Goal: Information Seeking & Learning: Learn about a topic

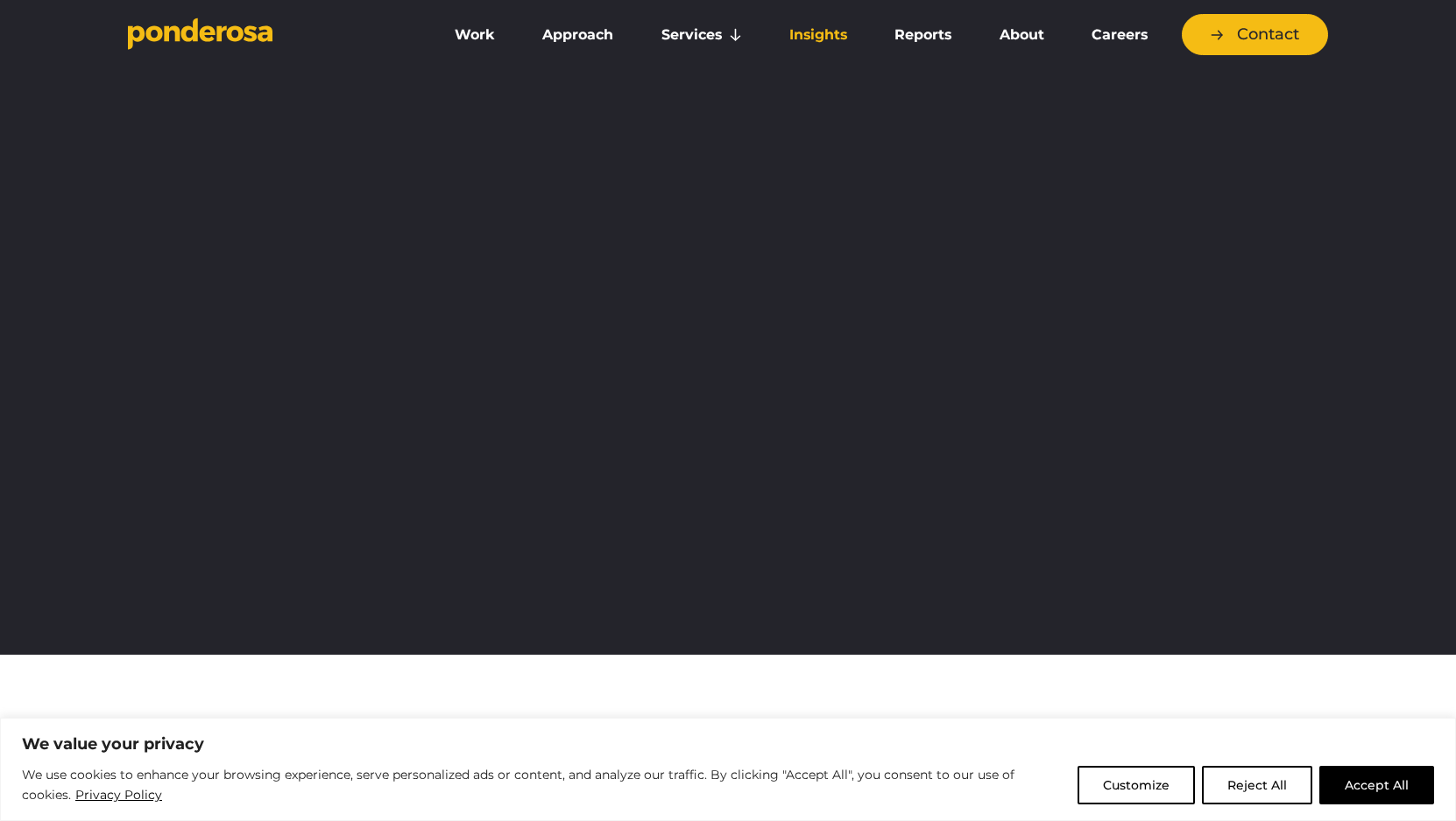
click at [832, 30] on link "Insights" at bounding box center [817, 35] width 98 height 37
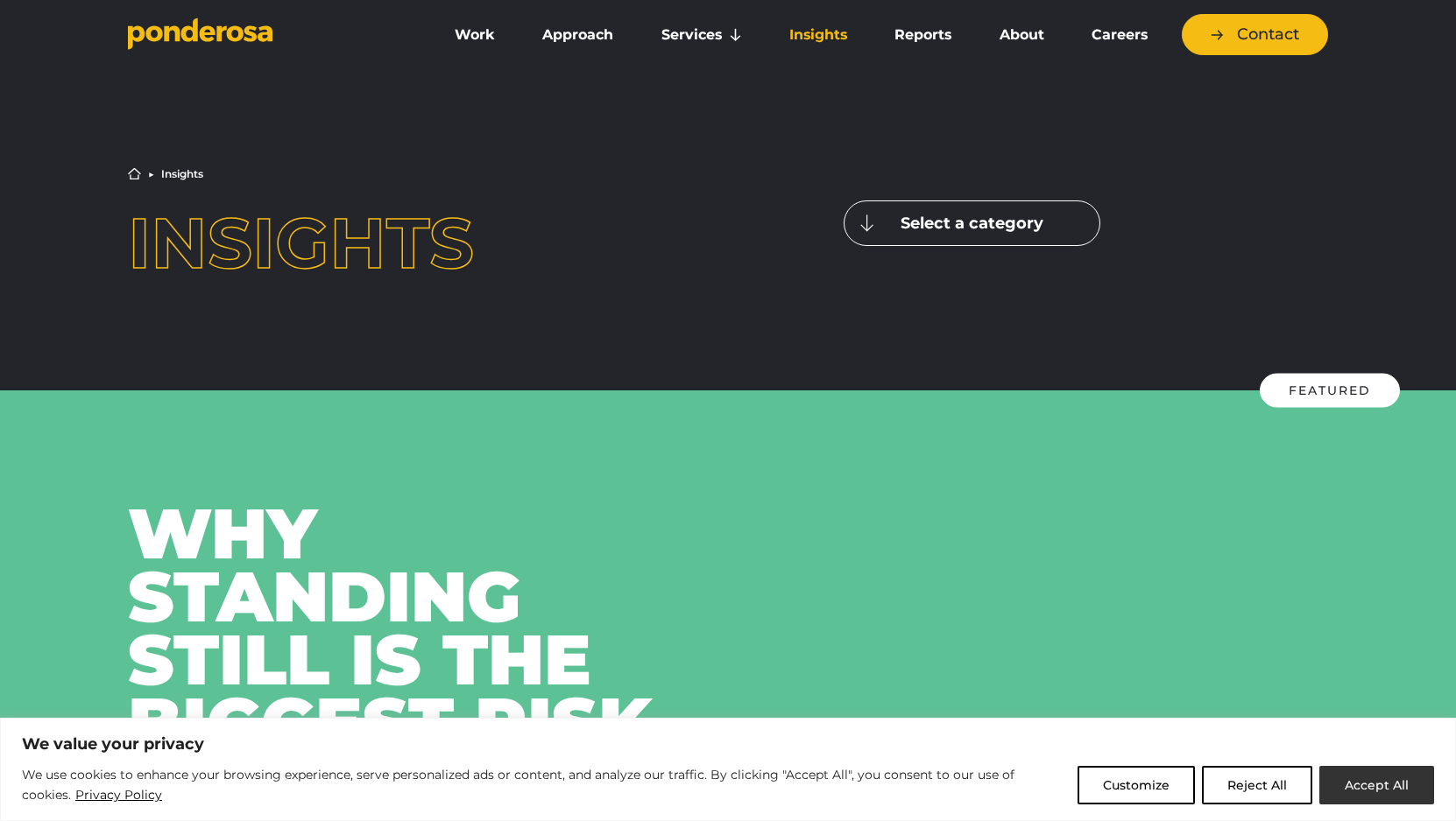
click at [1382, 774] on button "Accept All" at bounding box center [1377, 785] width 115 height 39
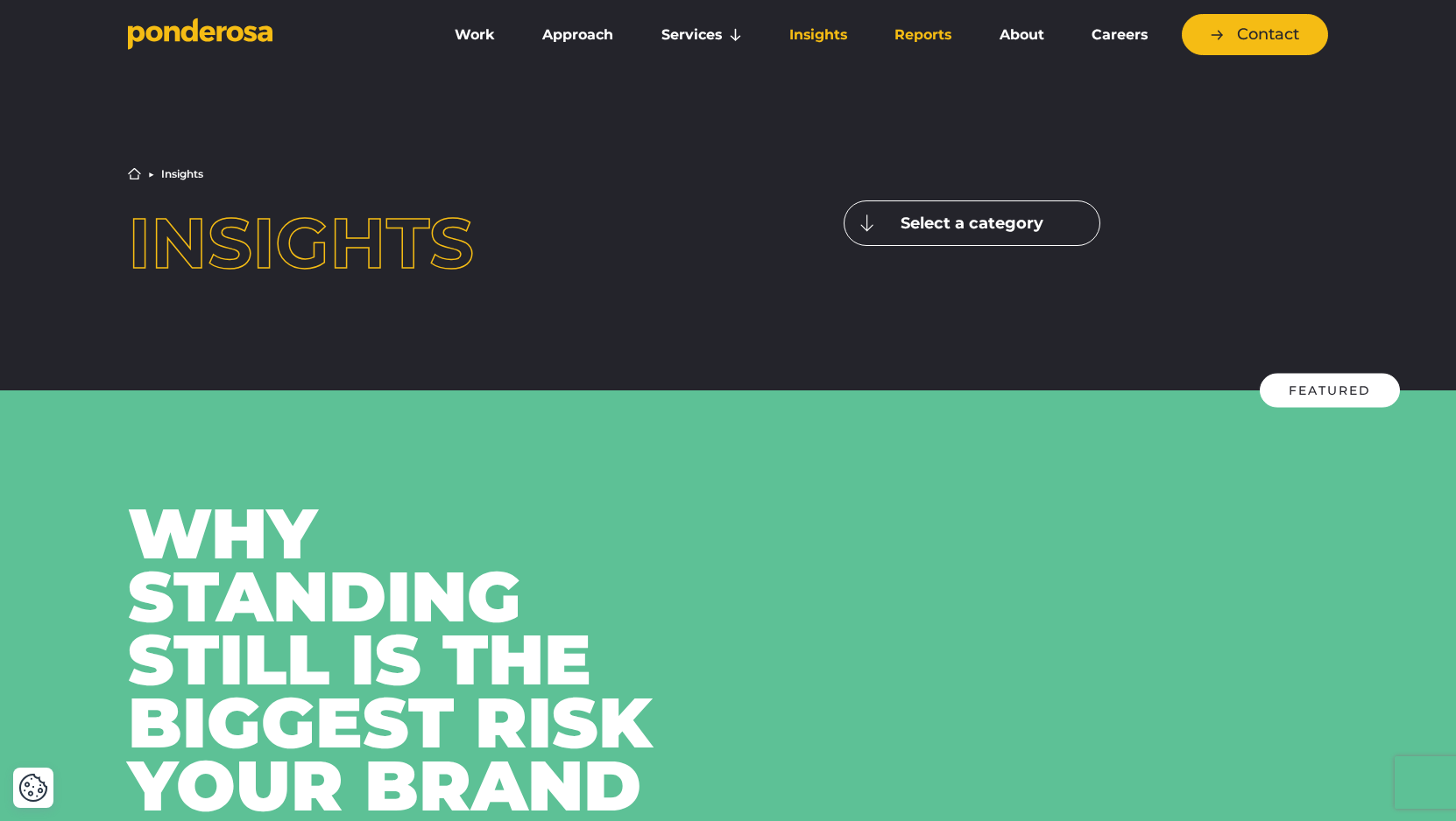
click at [910, 36] on link "Reports" at bounding box center [922, 35] width 97 height 37
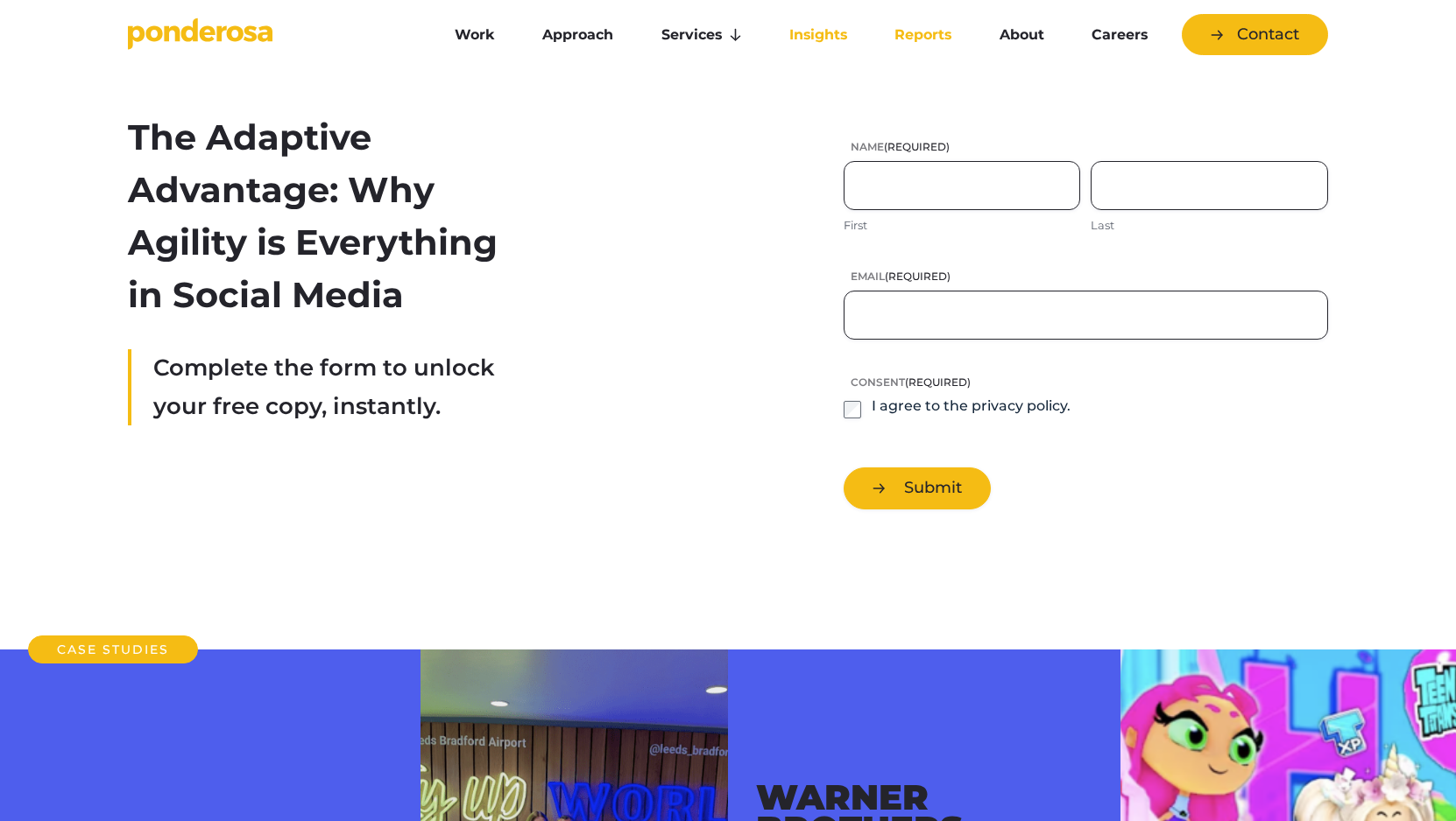
click at [818, 40] on link "Insights" at bounding box center [817, 35] width 98 height 37
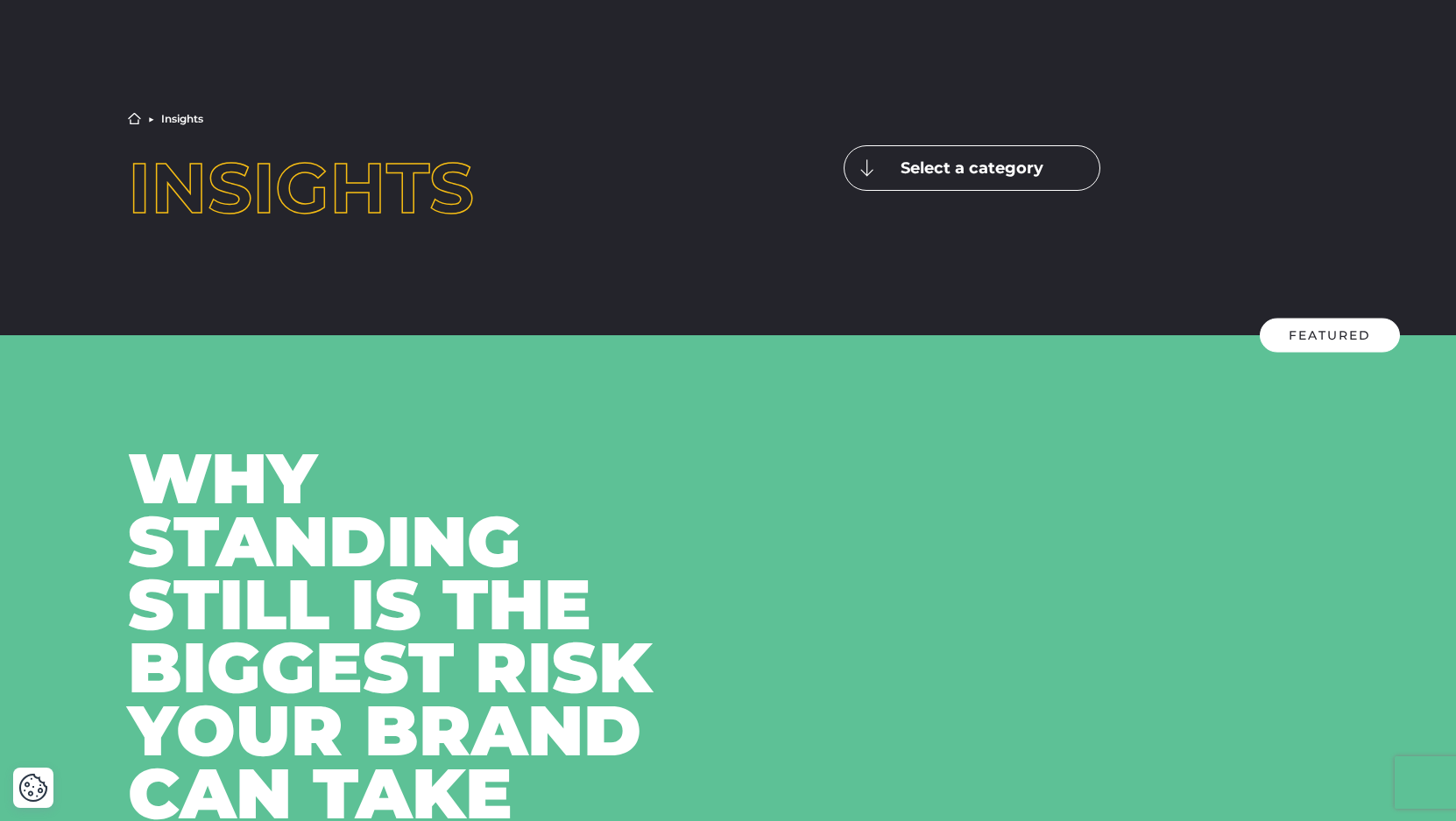
scroll to position [26, 0]
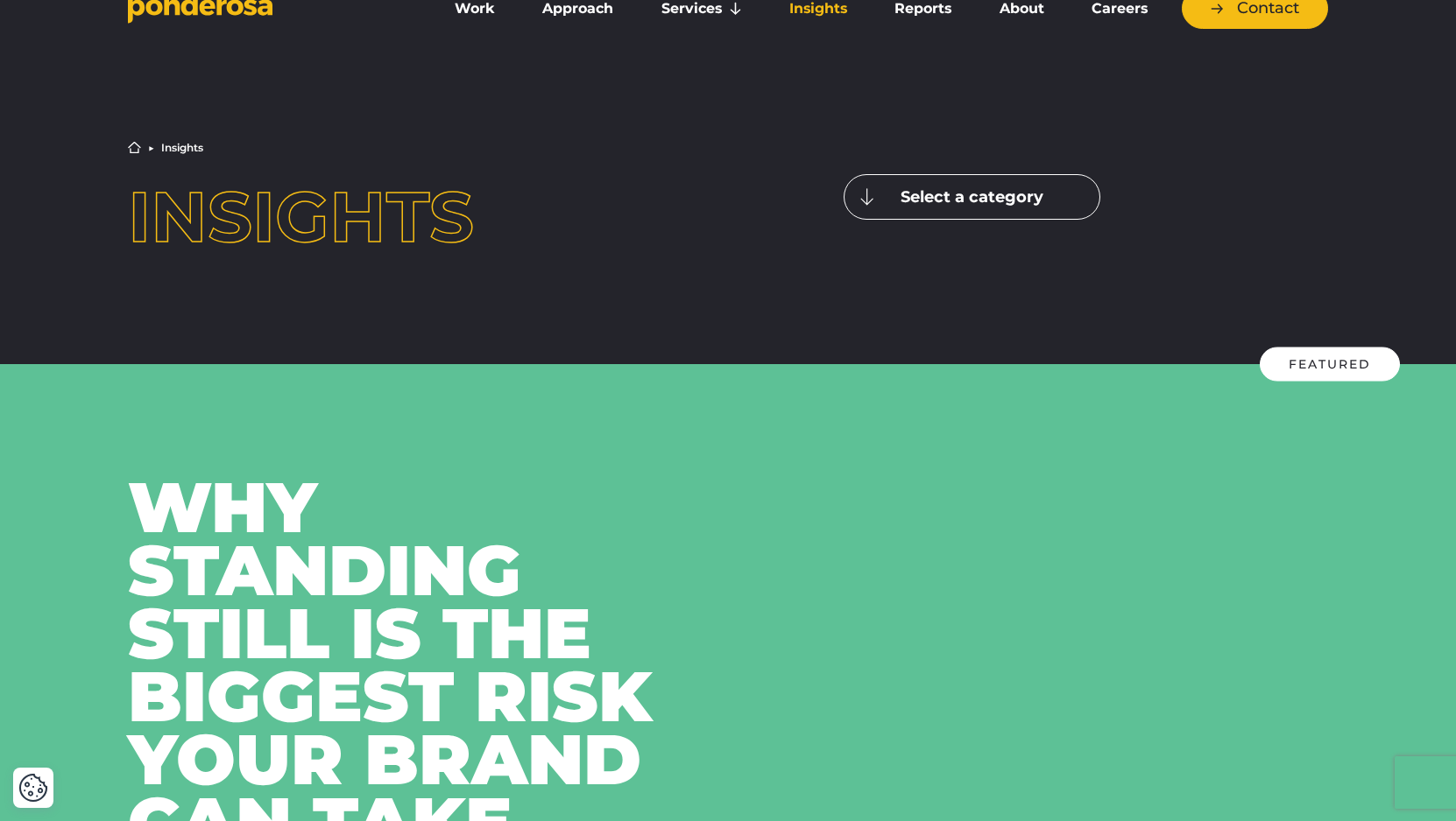
click at [1000, 184] on button "Select a category" at bounding box center [971, 197] width 257 height 46
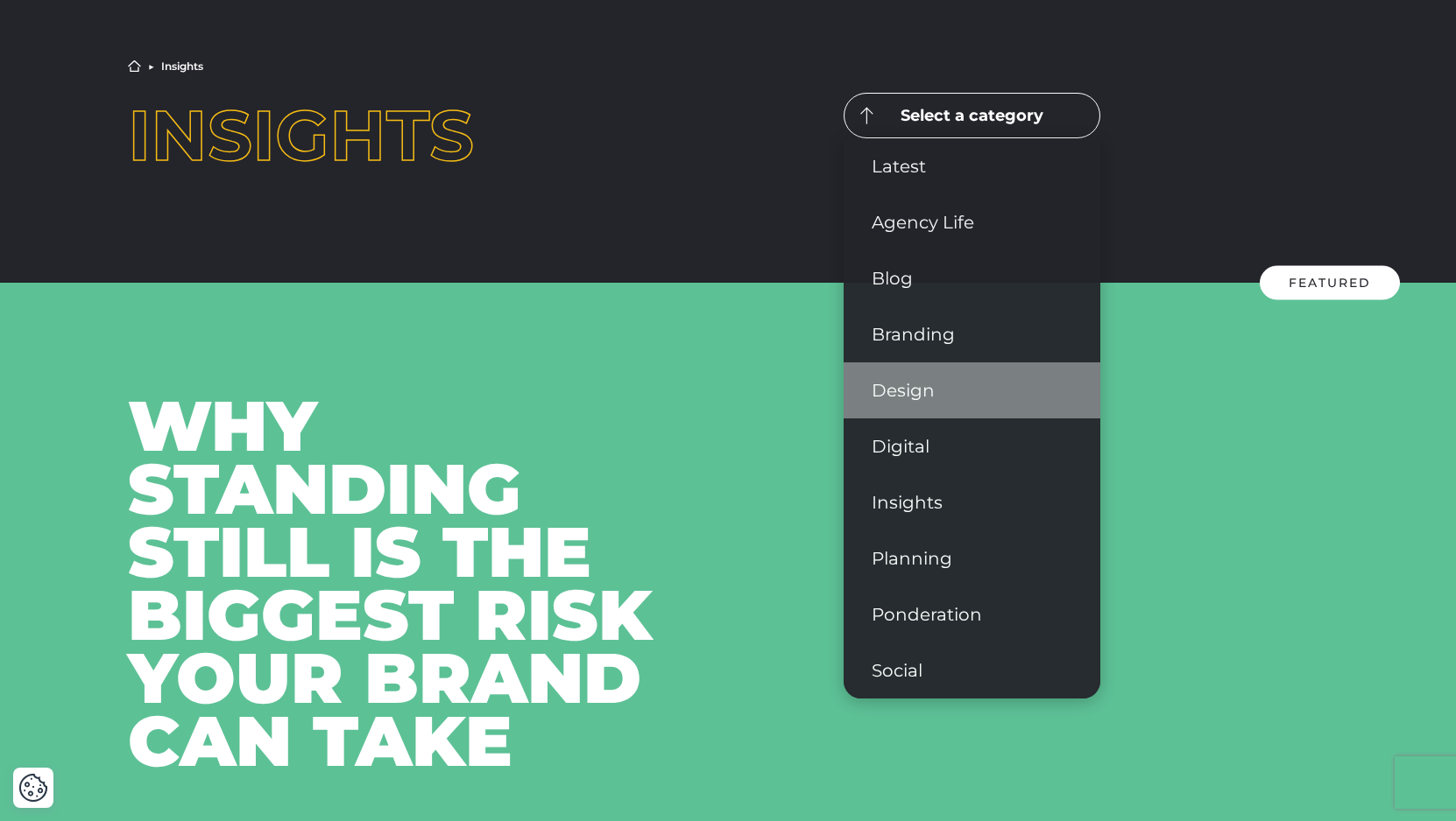
scroll to position [122, 0]
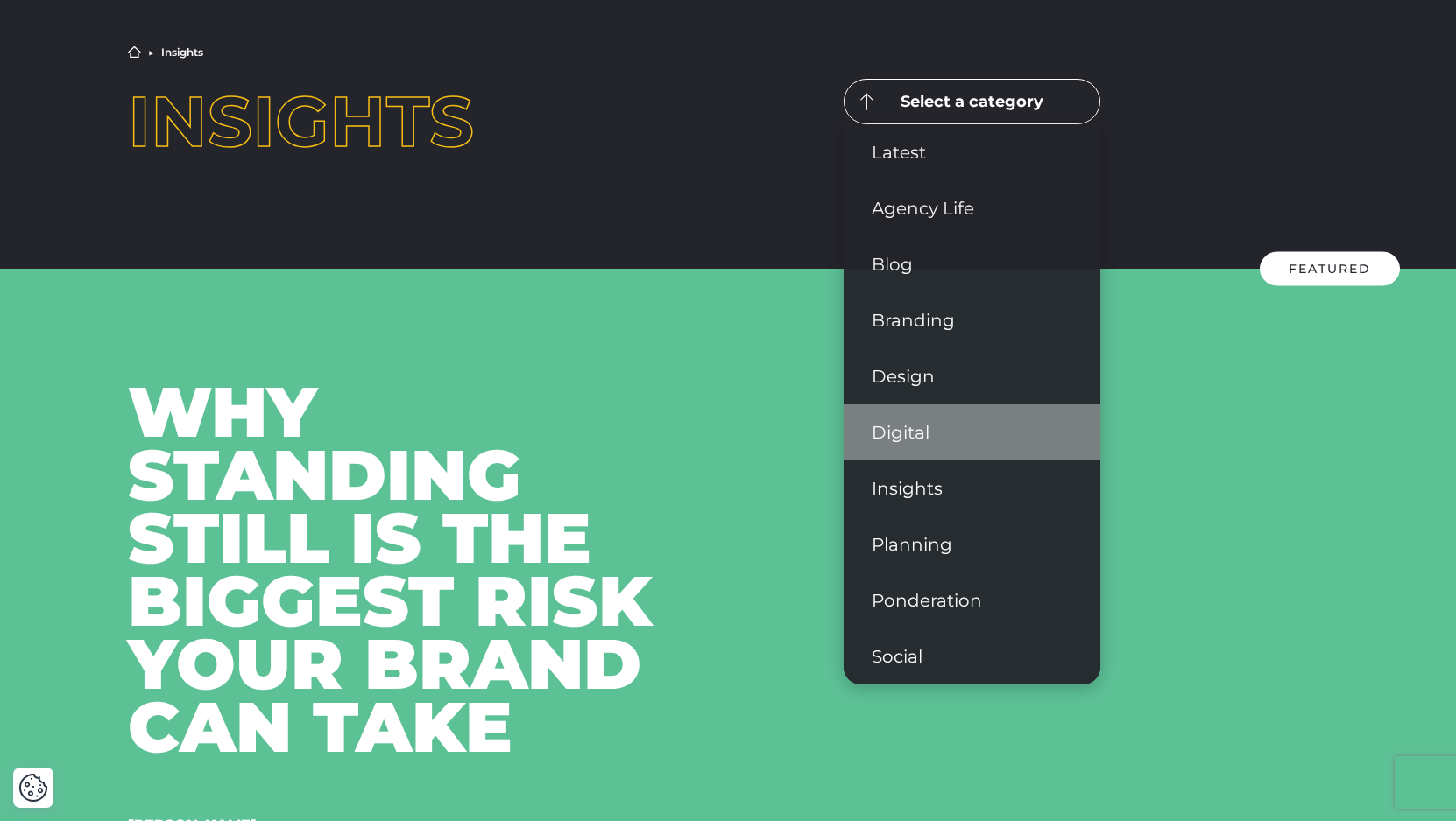
click at [912, 438] on link "Digital" at bounding box center [971, 432] width 257 height 57
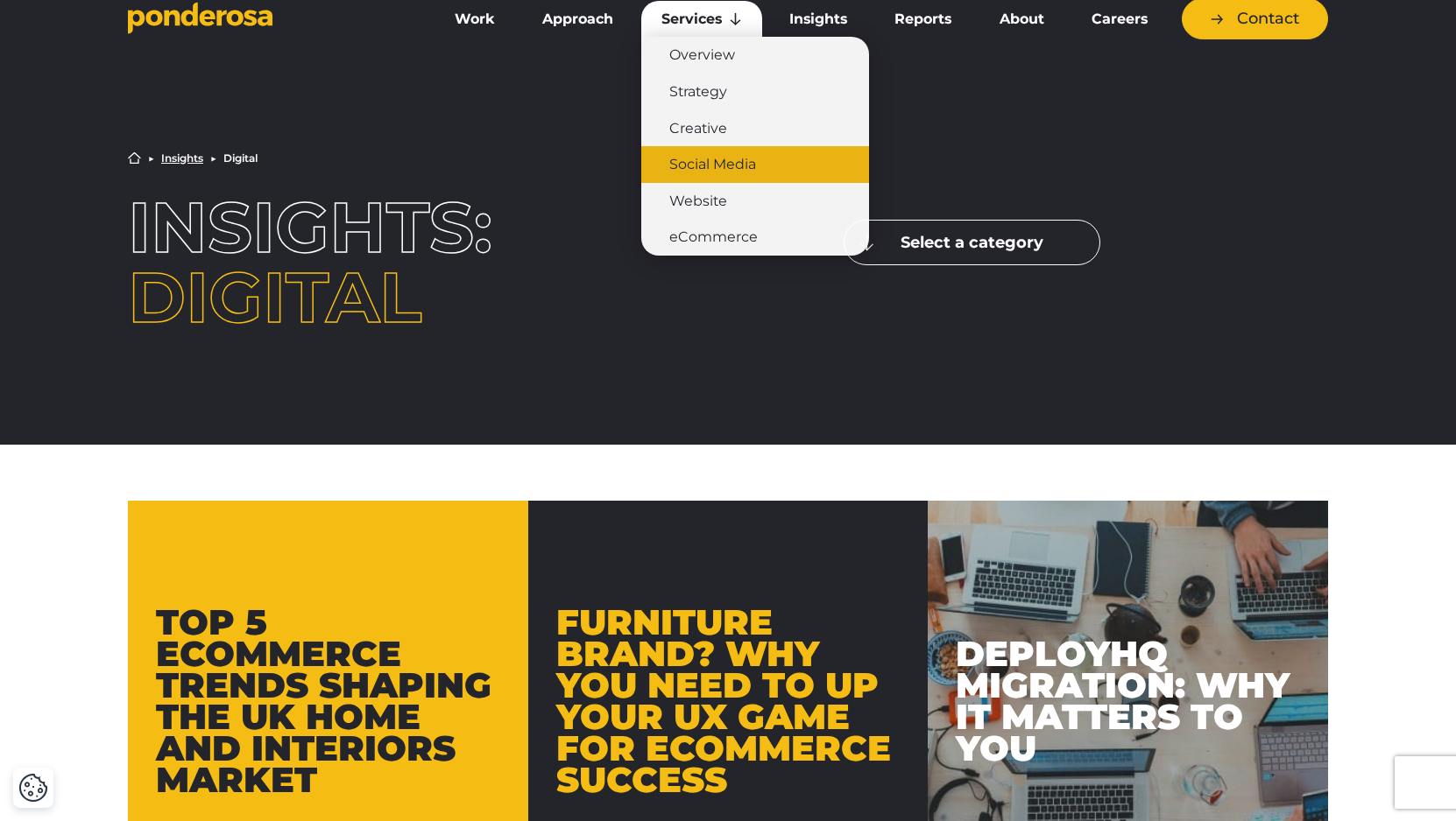
scroll to position [38, 0]
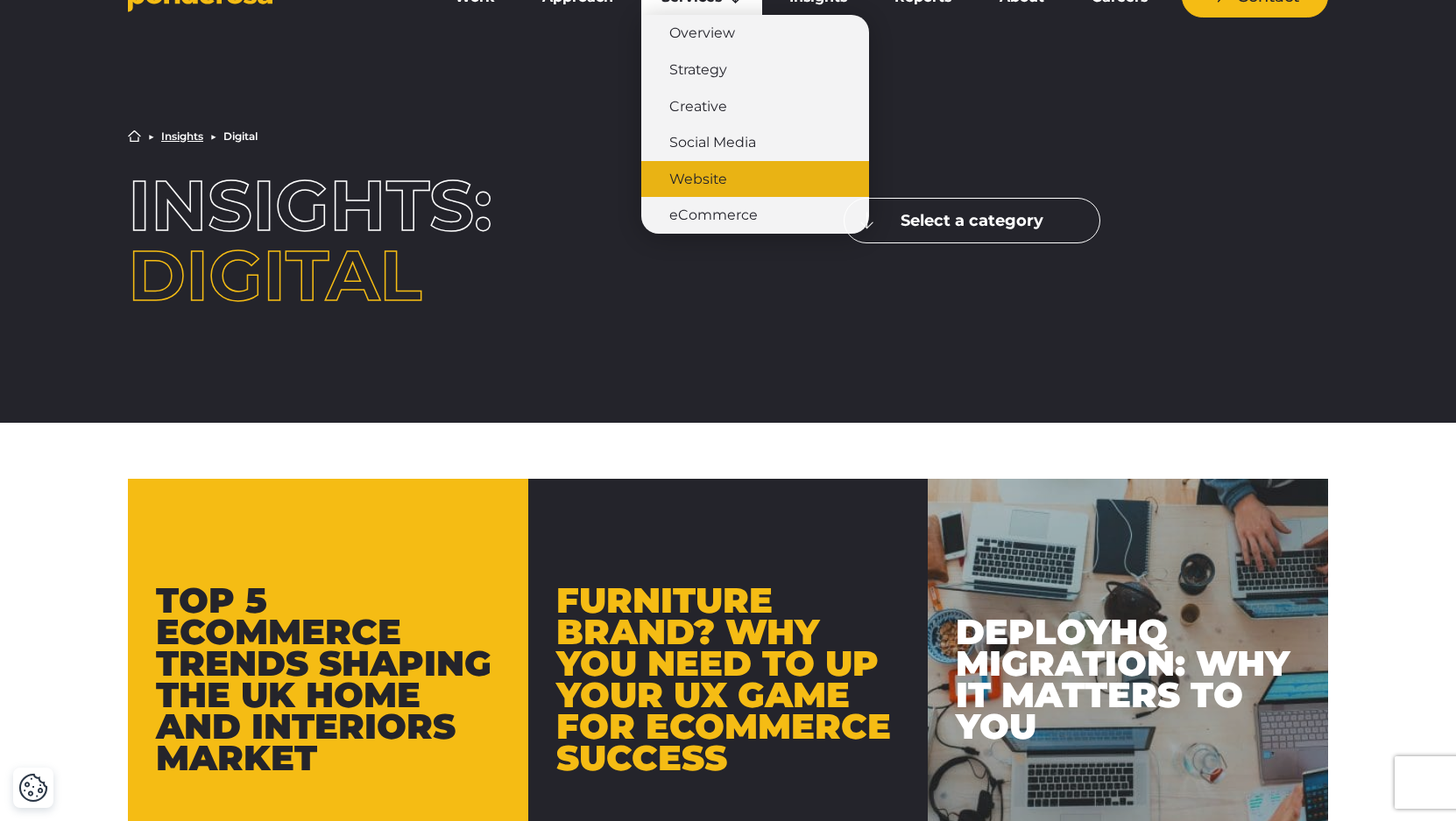
click at [700, 181] on link "Website" at bounding box center [755, 178] width 228 height 37
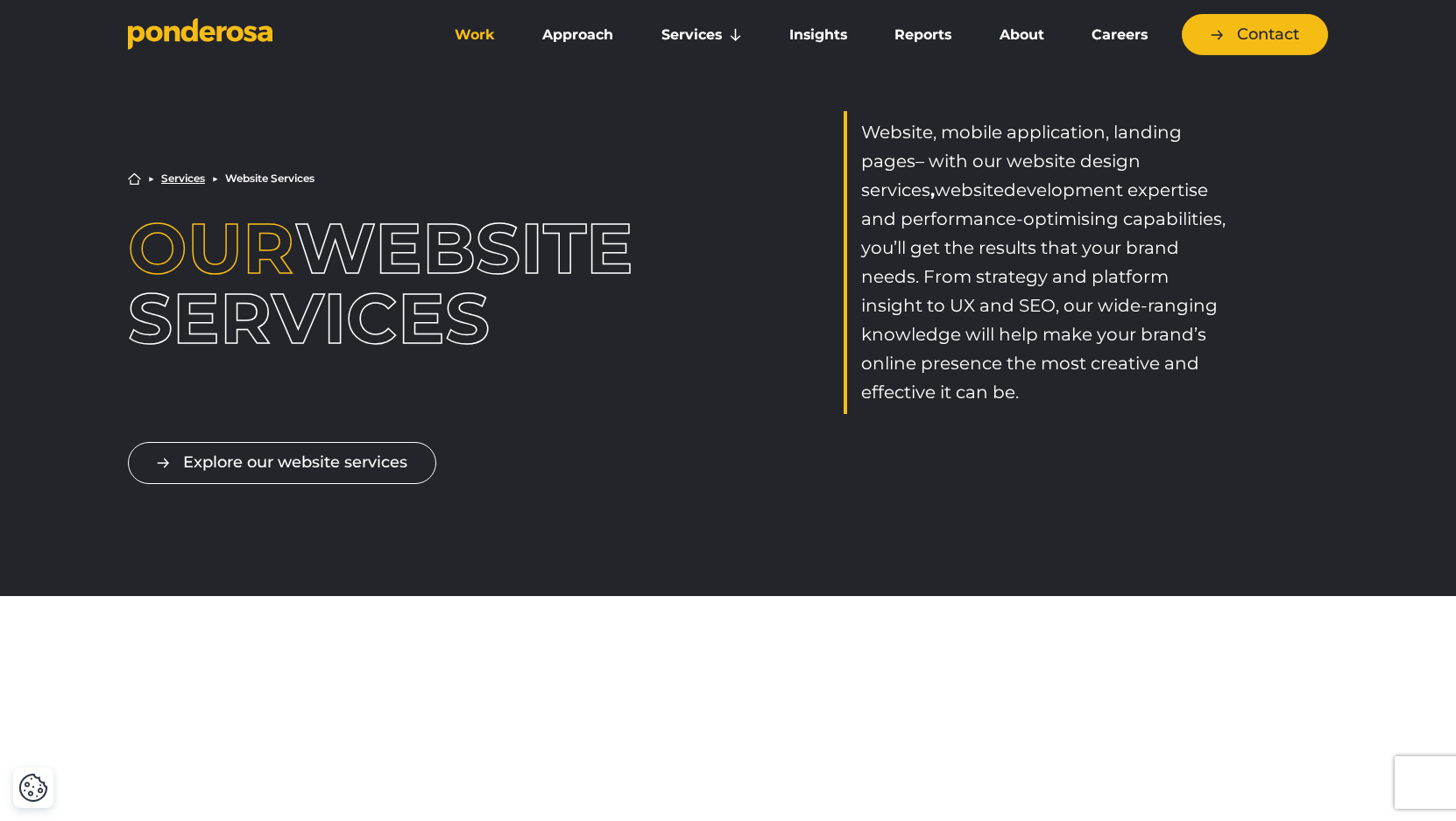
click at [483, 41] on link "Work" at bounding box center [474, 35] width 80 height 37
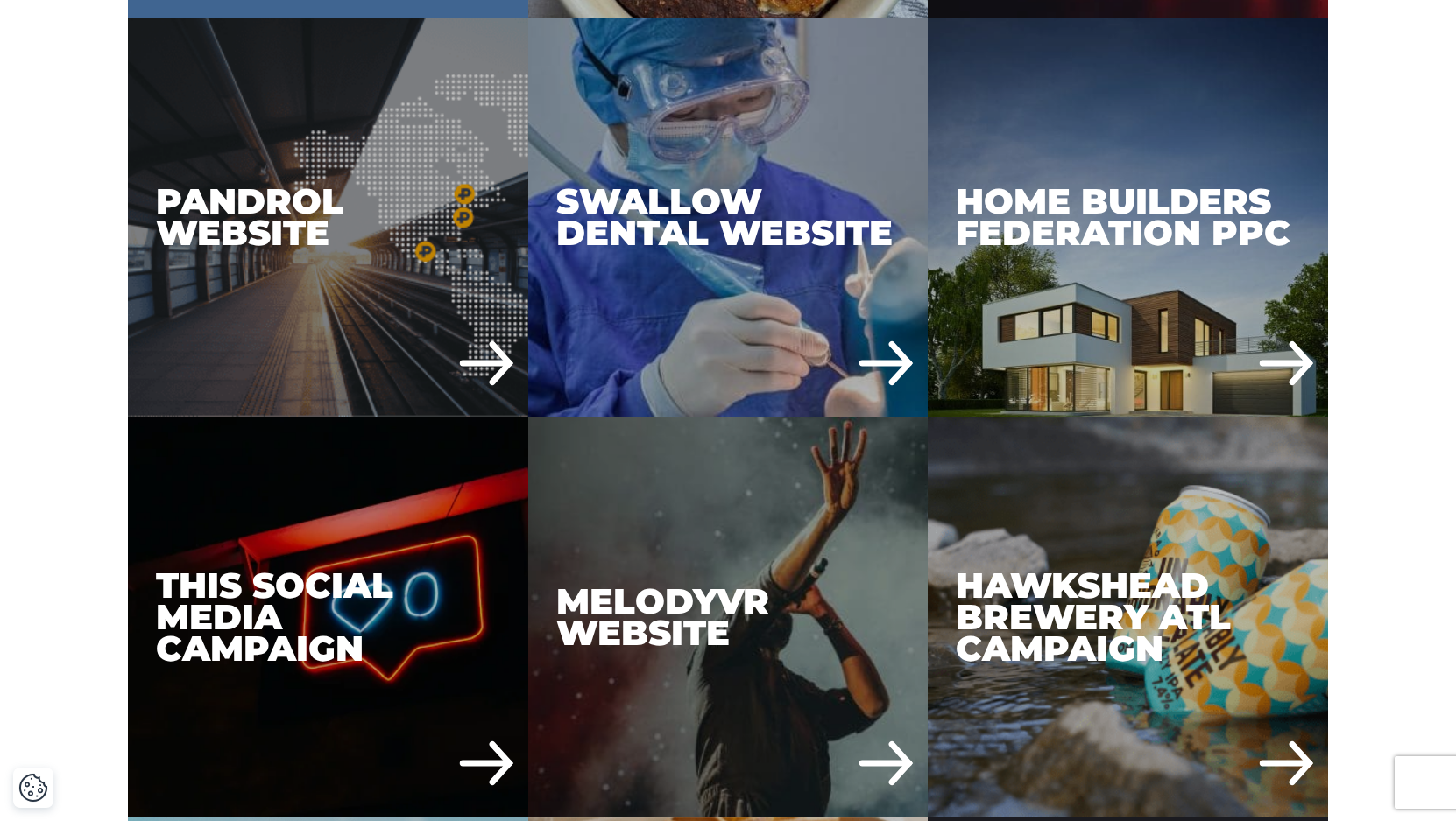
scroll to position [6566, 0]
